Goal: Use online tool/utility: Utilize a website feature to perform a specific function

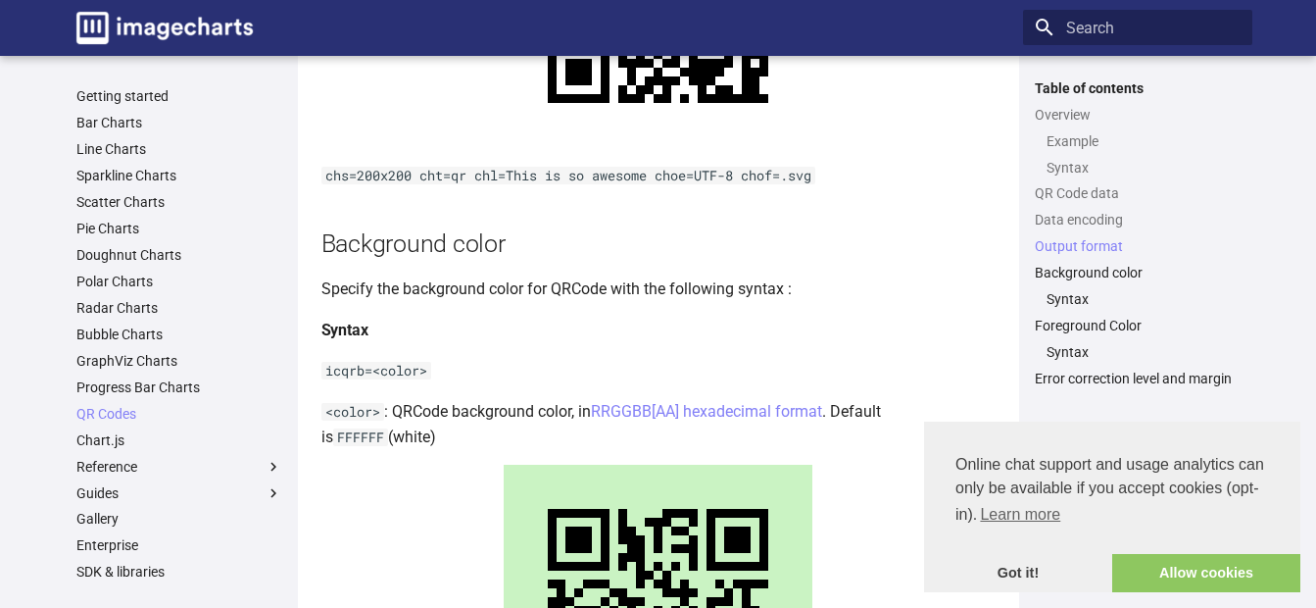
scroll to position [2254, 0]
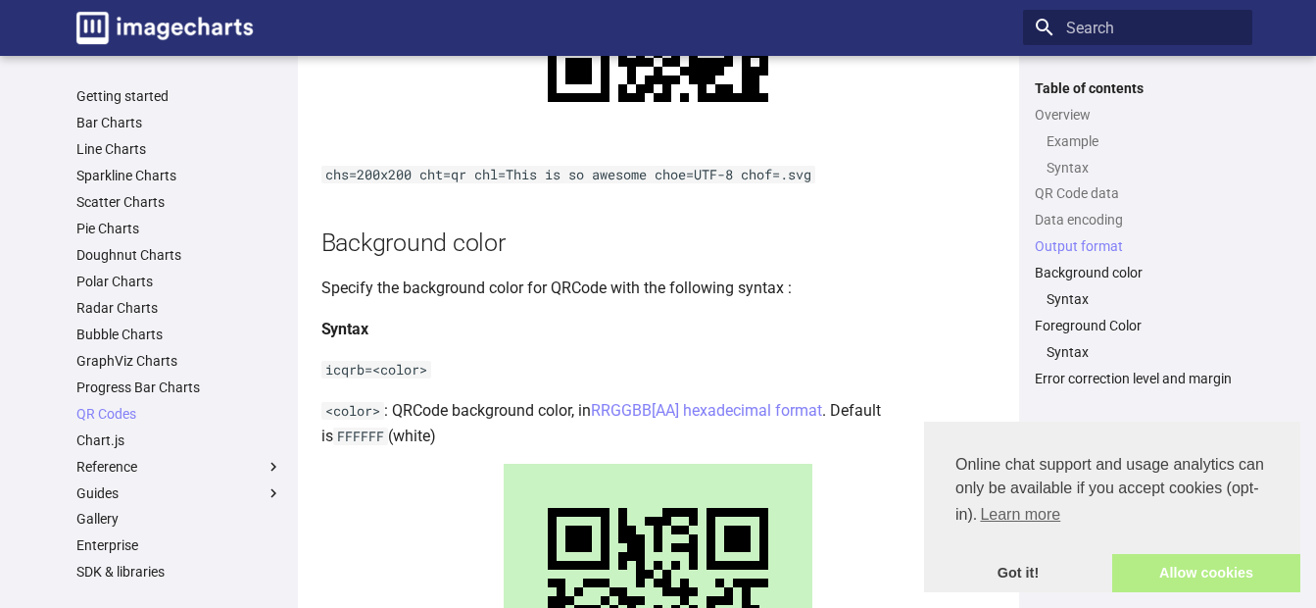
drag, startPoint x: 1176, startPoint y: 577, endPoint x: 1161, endPoint y: 572, distance: 16.4
click at [1176, 577] on link "Allow cookies" at bounding box center [1207, 573] width 188 height 39
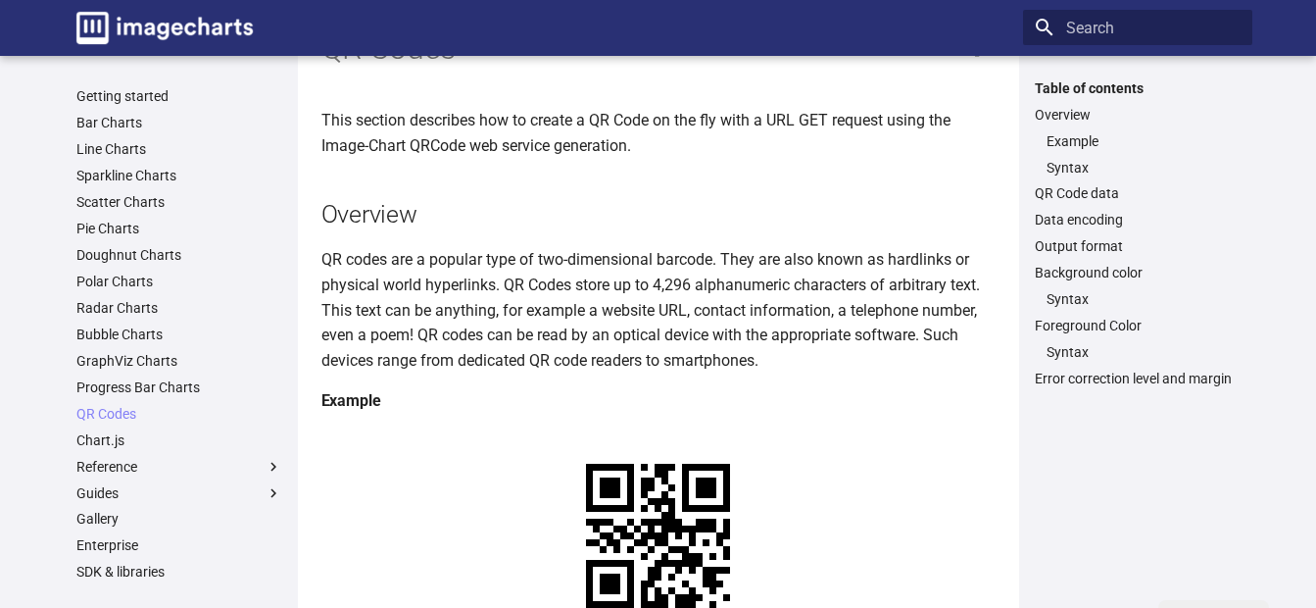
scroll to position [0, 0]
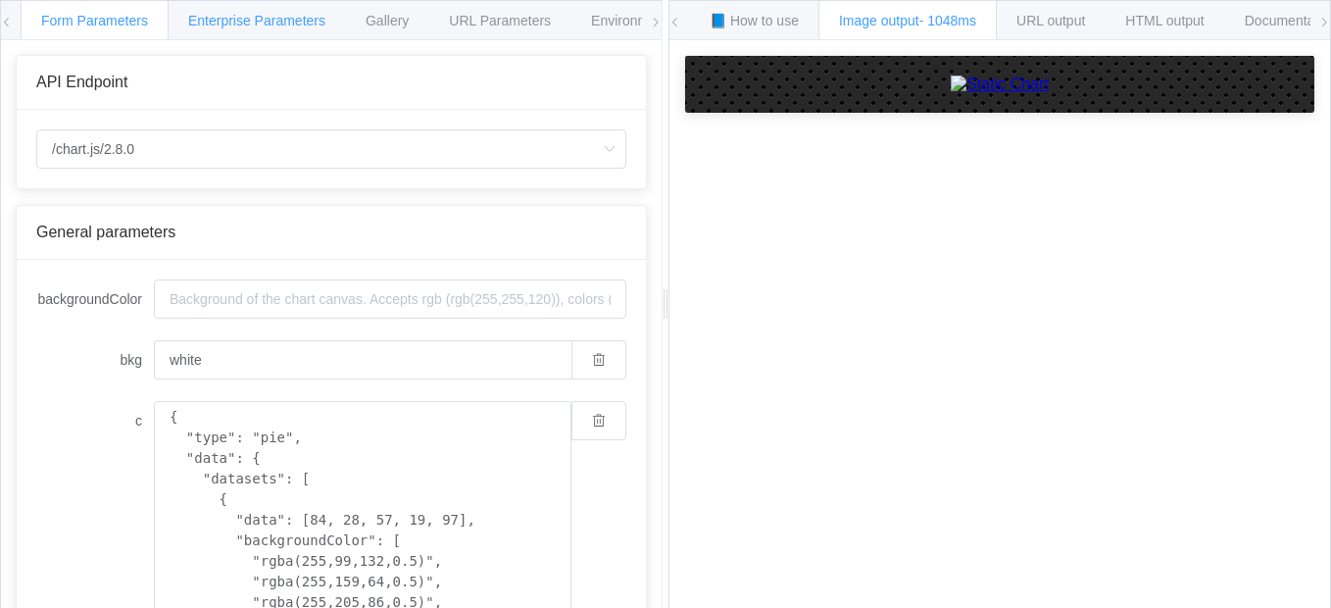
click at [276, 28] on div "Enterprise Parameters" at bounding box center [257, 19] width 178 height 39
